Goal: Communication & Community: Answer question/provide support

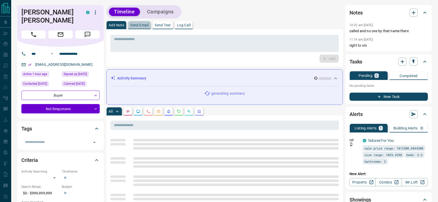
click at [140, 24] on p "Send Email" at bounding box center [139, 25] width 18 height 4
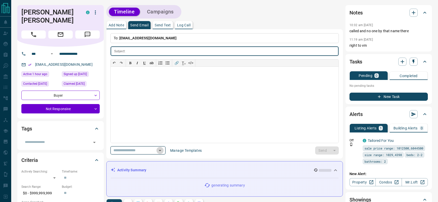
click at [162, 149] on icon "Open" at bounding box center [160, 151] width 6 height 6
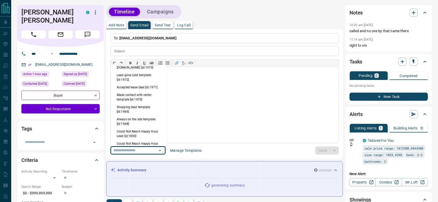
scroll to position [334, 0]
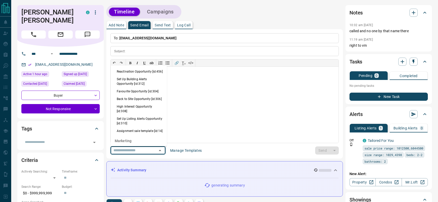
click at [133, 103] on li "Back to Site Opportunity [id:306]" at bounding box center [139, 99] width 56 height 8
type input "**********"
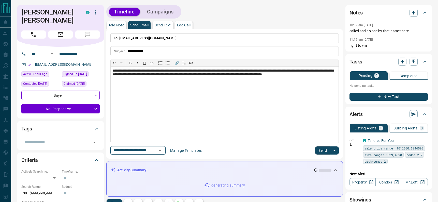
click at [320, 151] on button "Send" at bounding box center [322, 151] width 15 height 8
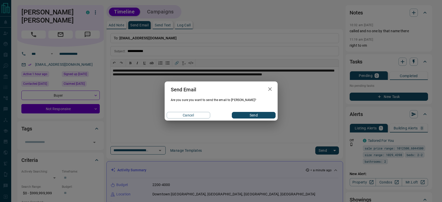
click at [255, 114] on button "Send" at bounding box center [253, 115] width 43 height 7
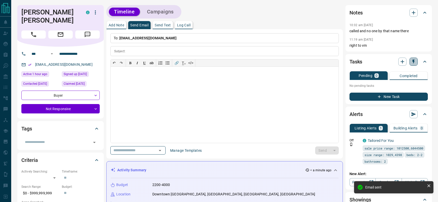
click at [413, 61] on icon "button" at bounding box center [413, 62] width 2 height 4
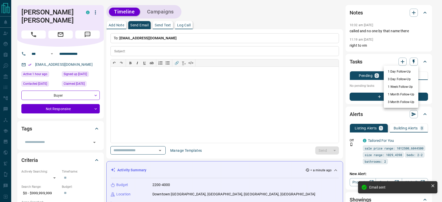
click at [400, 73] on li "1 Day Follow-Up" at bounding box center [400, 72] width 35 height 8
